Goal: Transaction & Acquisition: Purchase product/service

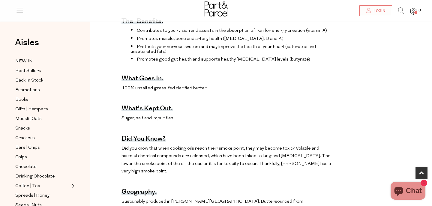
scroll to position [357, 0]
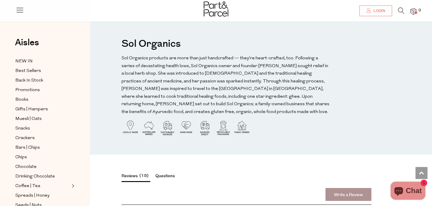
scroll to position [698, 0]
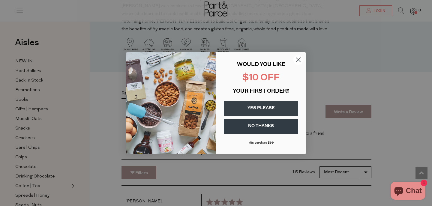
click at [300, 56] on circle "Close dialog" at bounding box center [298, 60] width 10 height 10
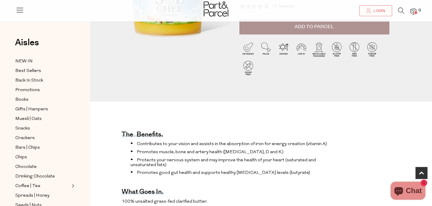
scroll to position [121, 0]
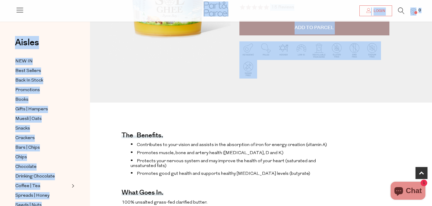
drag, startPoint x: 340, startPoint y: 68, endPoint x: 348, endPoint y: 68, distance: 8.1
click at [344, 68] on div at bounding box center [314, 61] width 150 height 52
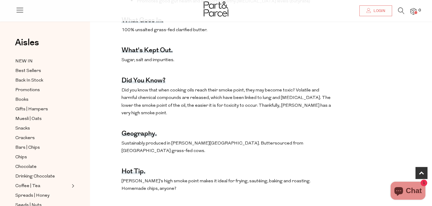
scroll to position [0, 0]
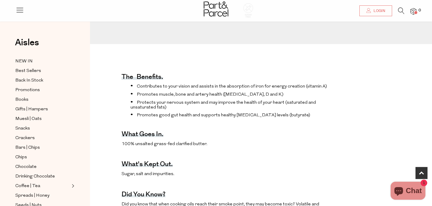
scroll to position [35, 0]
